Goal: Unclear

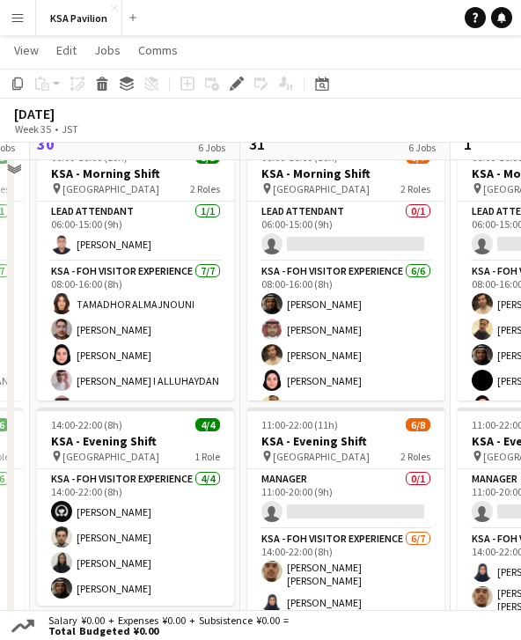
scroll to position [121, 0]
